Goal: Transaction & Acquisition: Book appointment/travel/reservation

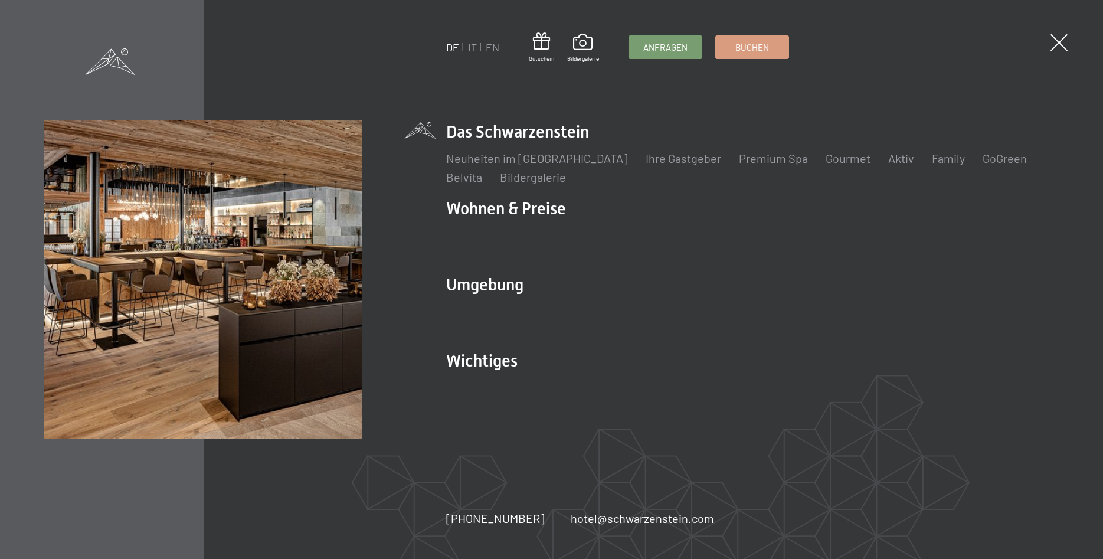
click at [762, 39] on link "Buchen" at bounding box center [752, 47] width 73 height 22
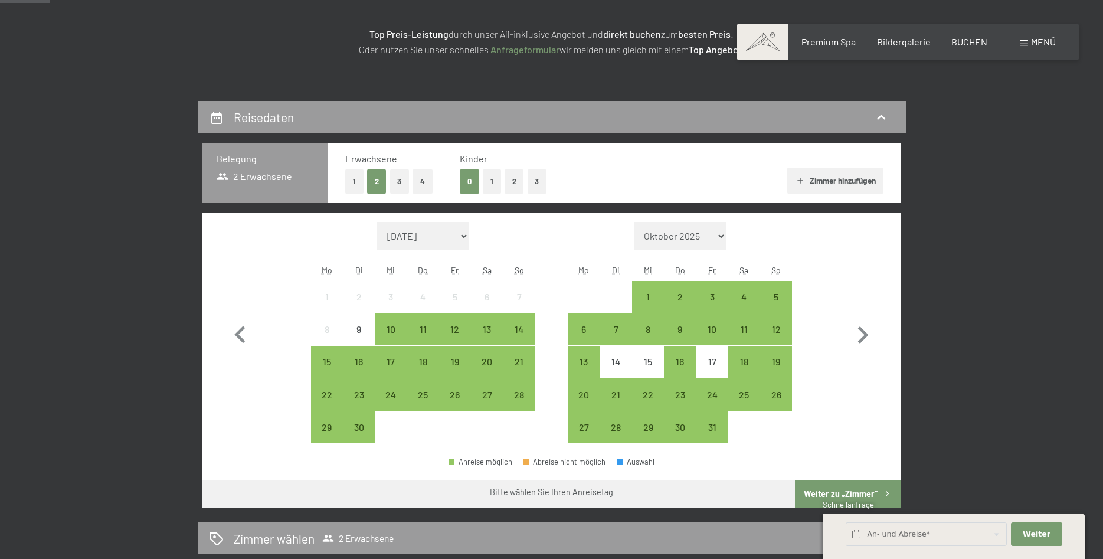
scroll to position [181, 0]
click at [685, 398] on div "23" at bounding box center [679, 404] width 29 height 29
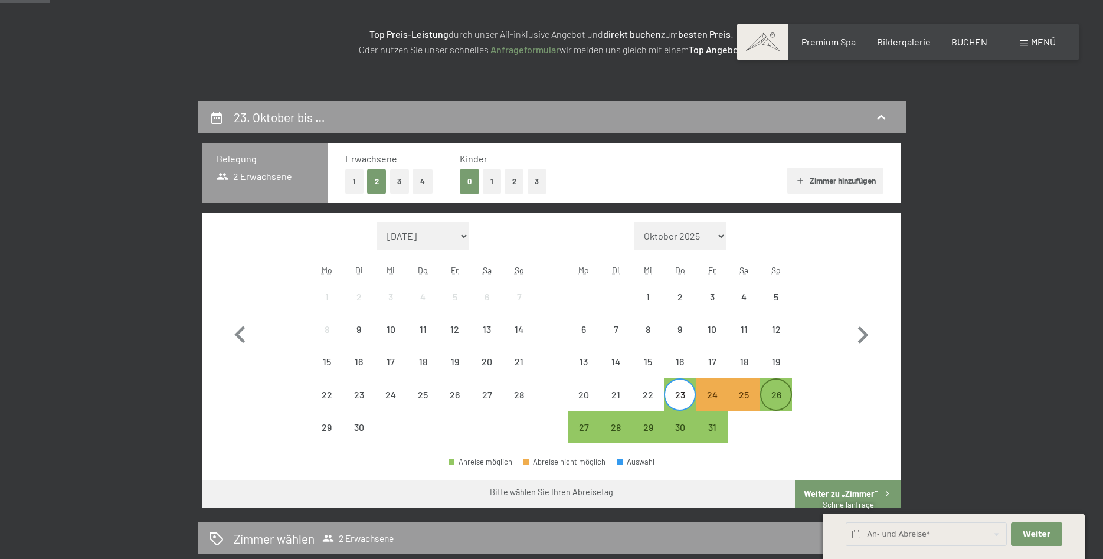
click at [769, 398] on div "26" at bounding box center [775, 404] width 29 height 29
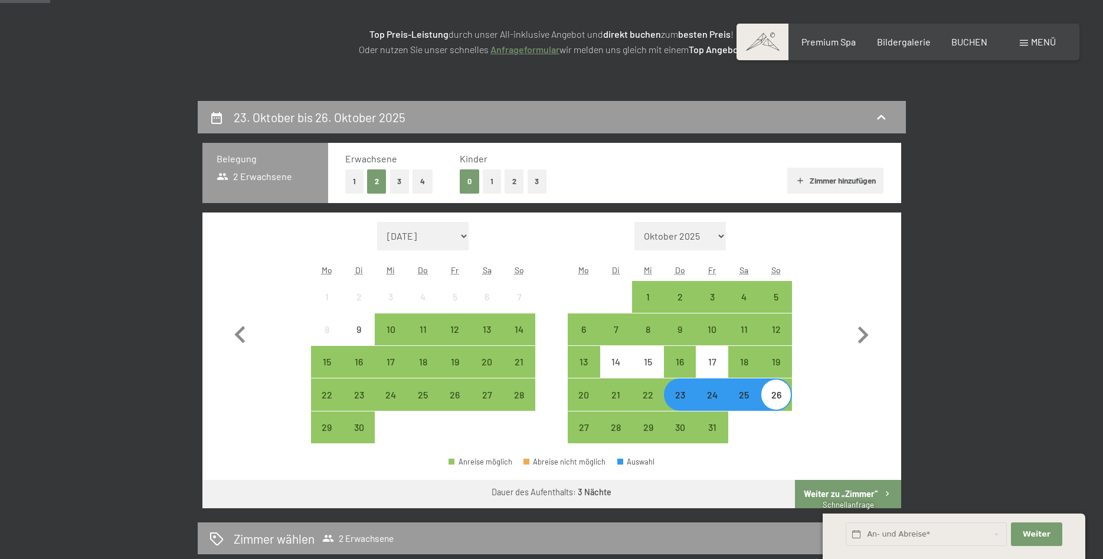
click at [819, 176] on button "Zimmer hinzufügen" at bounding box center [835, 181] width 96 height 26
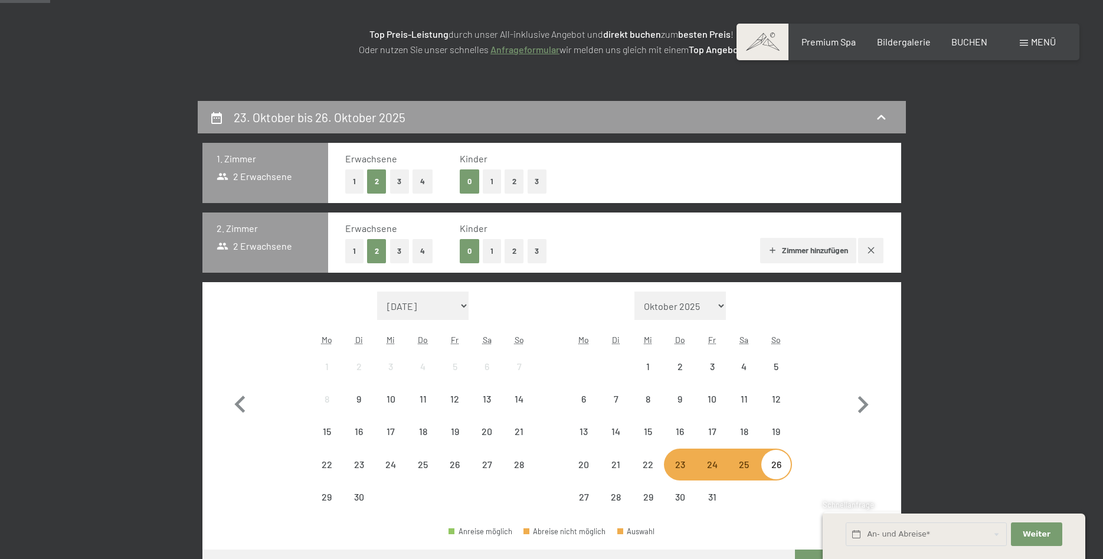
click at [799, 249] on button "Zimmer hinzufügen" at bounding box center [808, 251] width 96 height 26
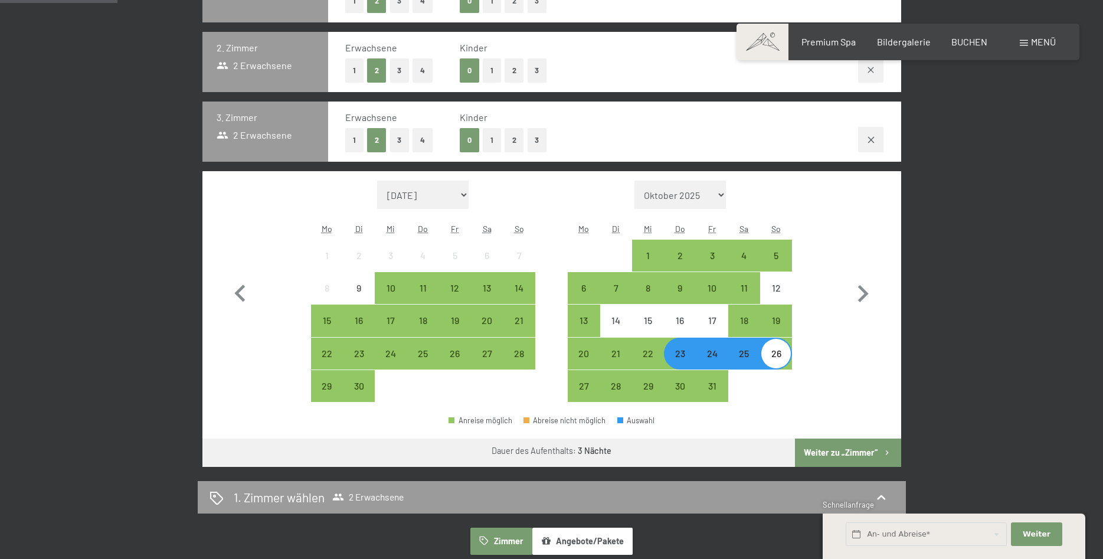
click at [838, 458] on button "Weiter zu „Zimmer“" at bounding box center [848, 452] width 106 height 28
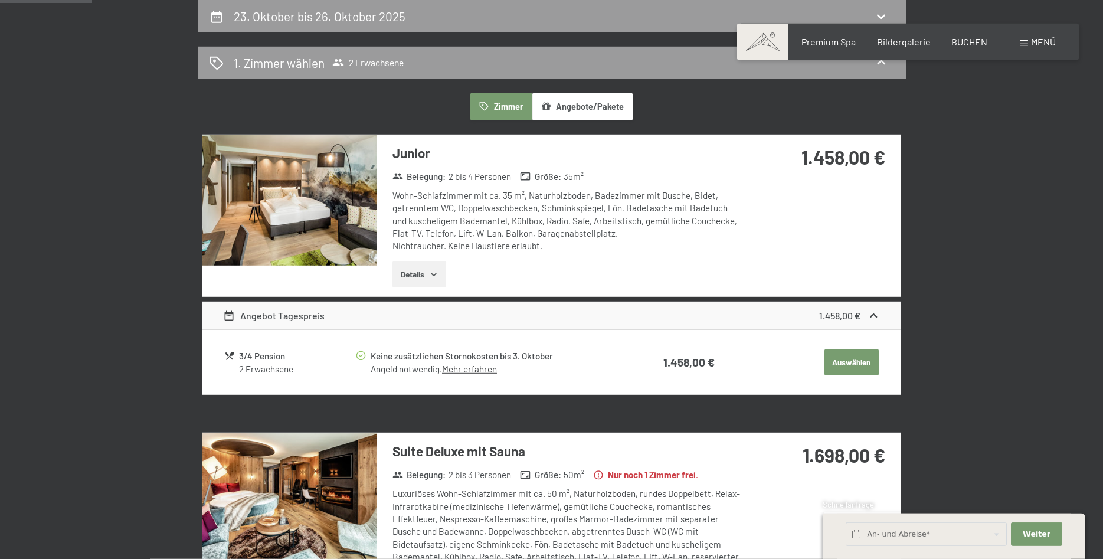
click at [842, 363] on button "Auswählen" at bounding box center [851, 362] width 54 height 26
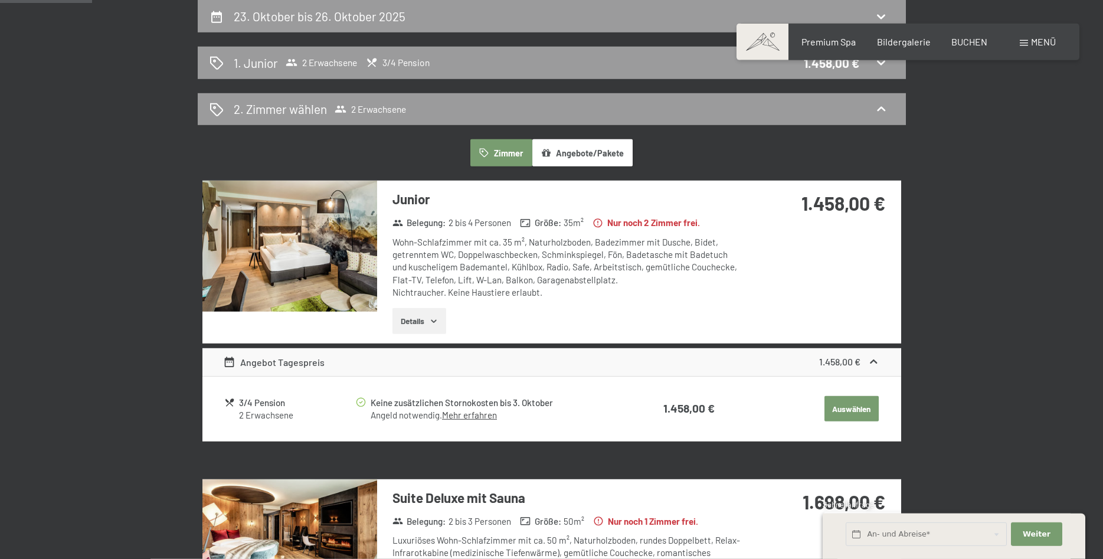
click at [832, 408] on button "Auswählen" at bounding box center [851, 409] width 54 height 26
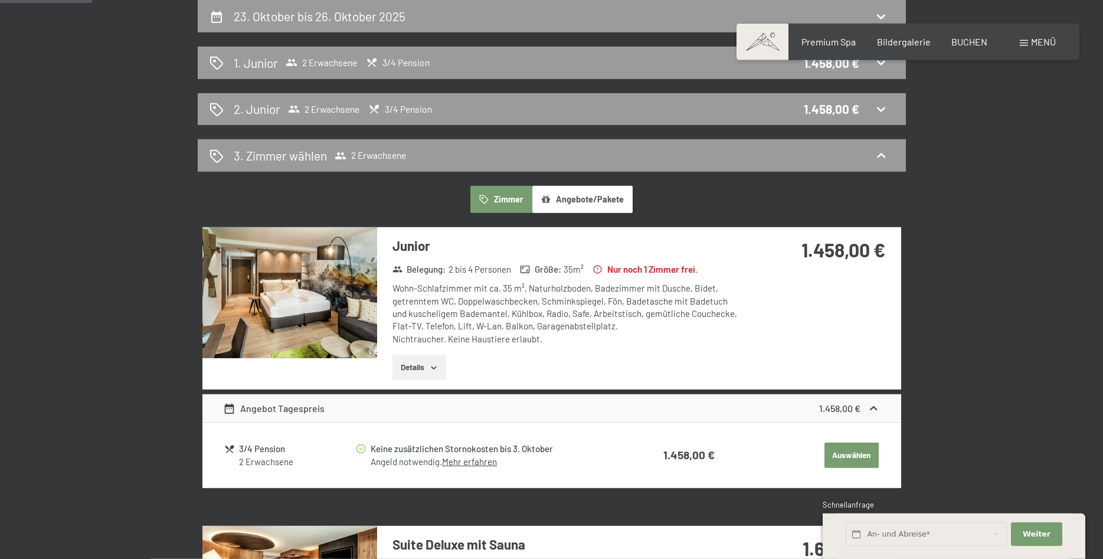
click at [834, 408] on div "Angebot Tagespreis 1.458,00 € 3/4 Pension 2 Erwachsene Keine zusätzlichen Storn…" at bounding box center [551, 438] width 698 height 98
click at [838, 452] on button "Auswählen" at bounding box center [851, 455] width 54 height 26
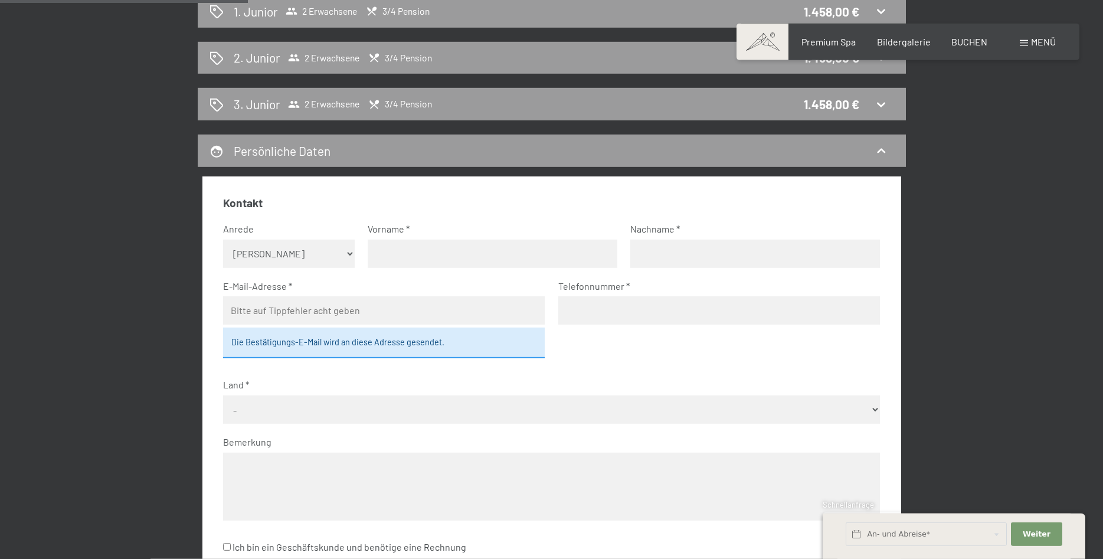
scroll to position [92, 0]
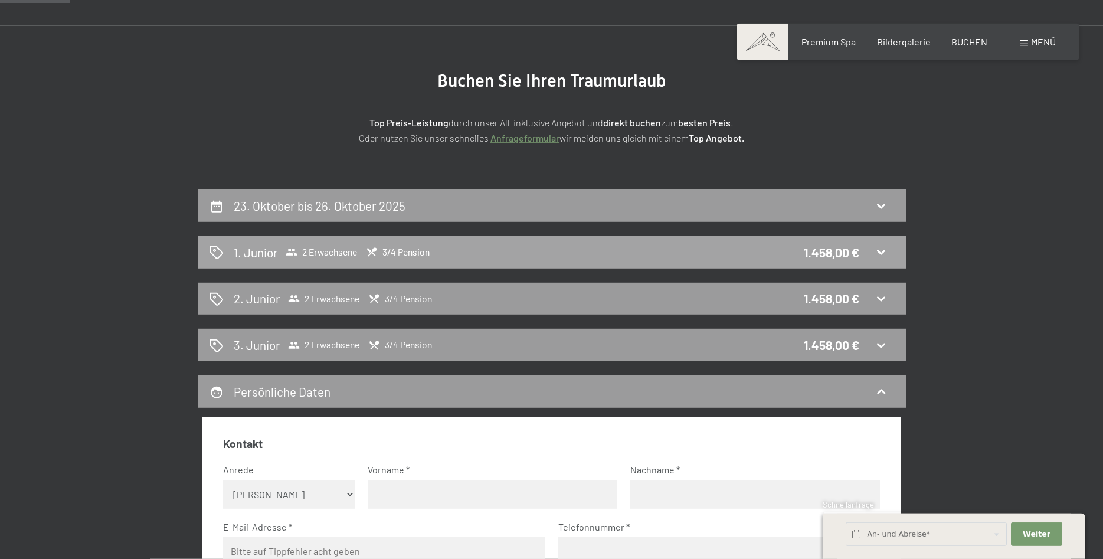
click at [885, 242] on div "1. Junior 2 Erwachsene 3/4 Pension 1.458,00 €" at bounding box center [552, 252] width 708 height 32
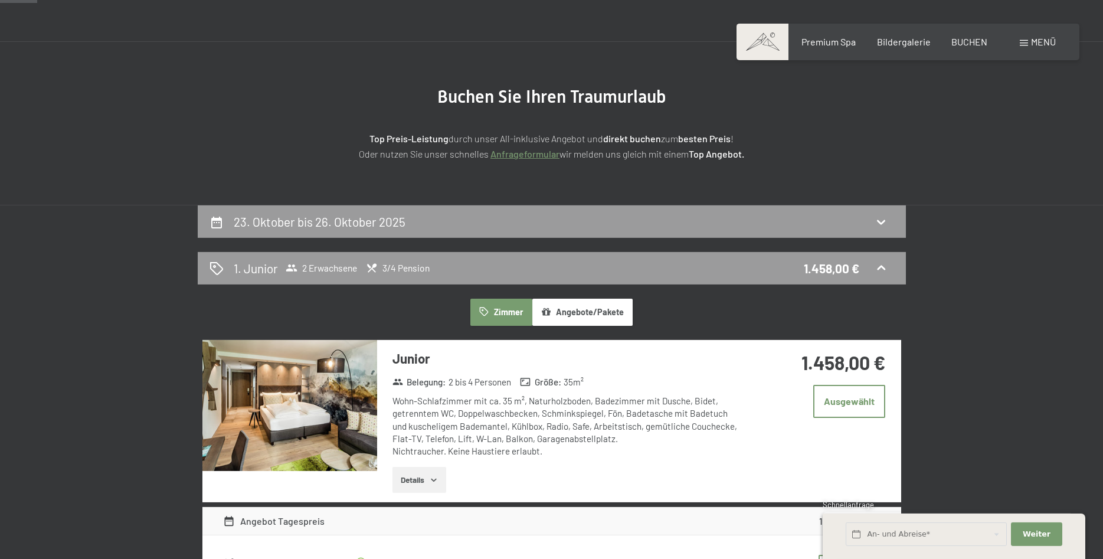
scroll to position [101, 0]
